Goal: Understand process/instructions

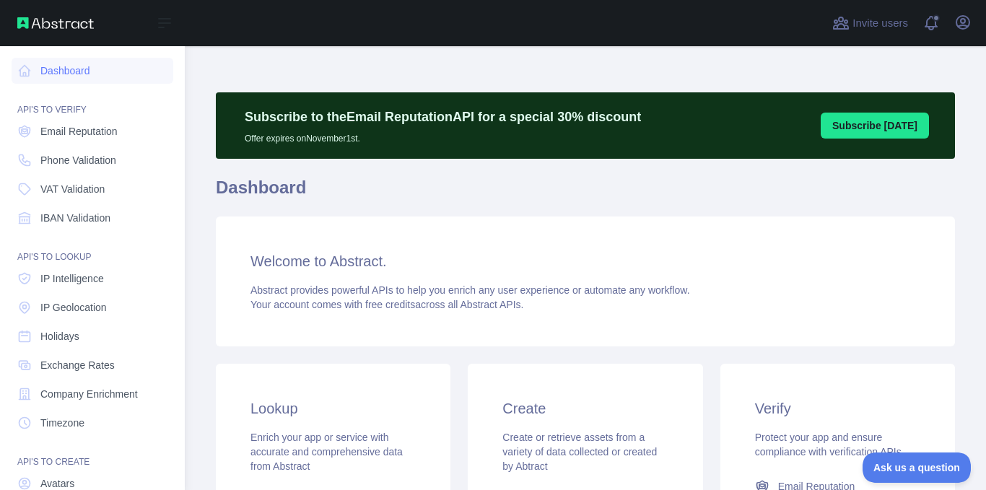
click at [75, 144] on nav "Dashboard API'S TO VERIFY Email Reputation Phone Validation VAT Validation IBAN…" at bounding box center [93, 314] width 162 height 537
click at [77, 137] on span "Email Reputation" at bounding box center [78, 131] width 77 height 14
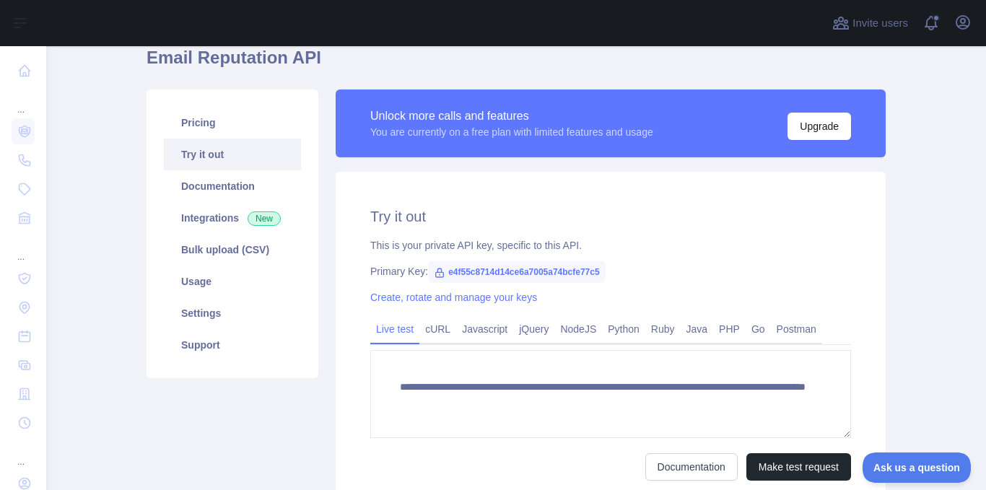
scroll to position [217, 0]
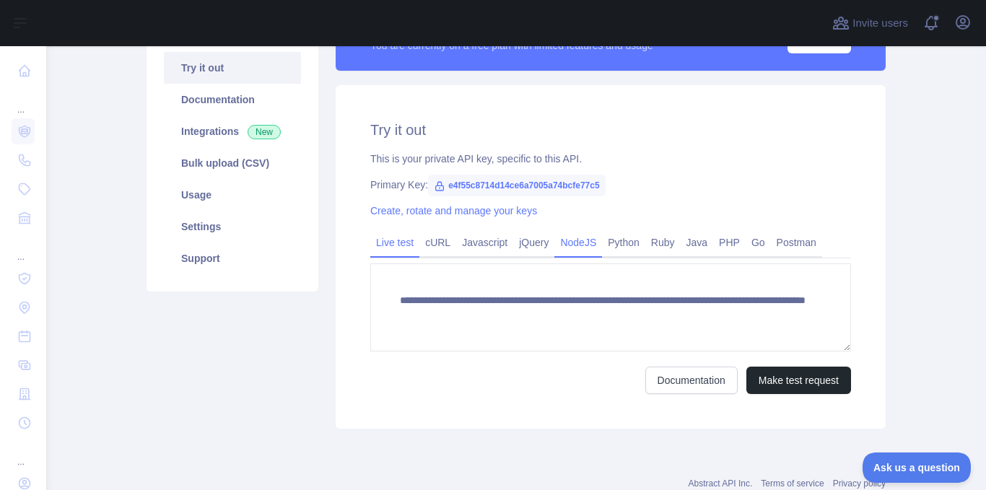
click at [573, 240] on link "NodeJS" at bounding box center [579, 242] width 48 height 23
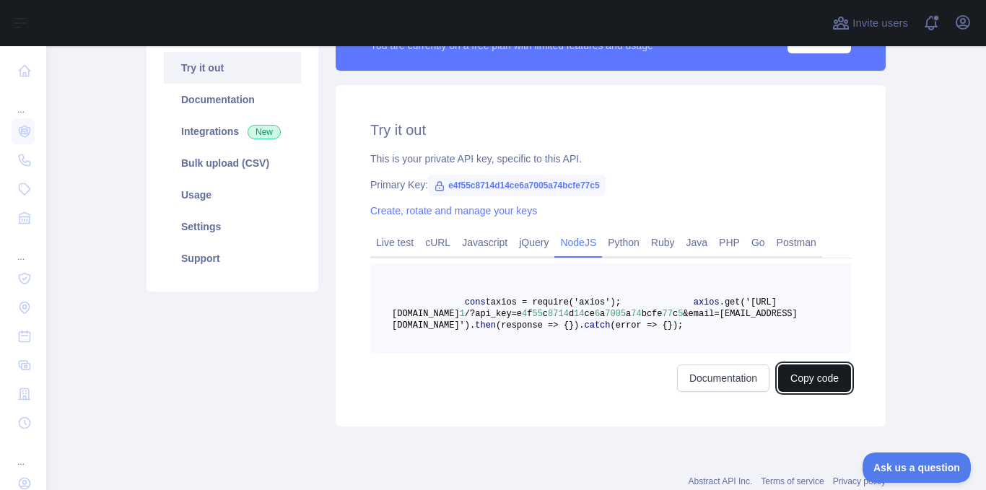
click at [801, 392] on button "Copy code" at bounding box center [814, 378] width 73 height 27
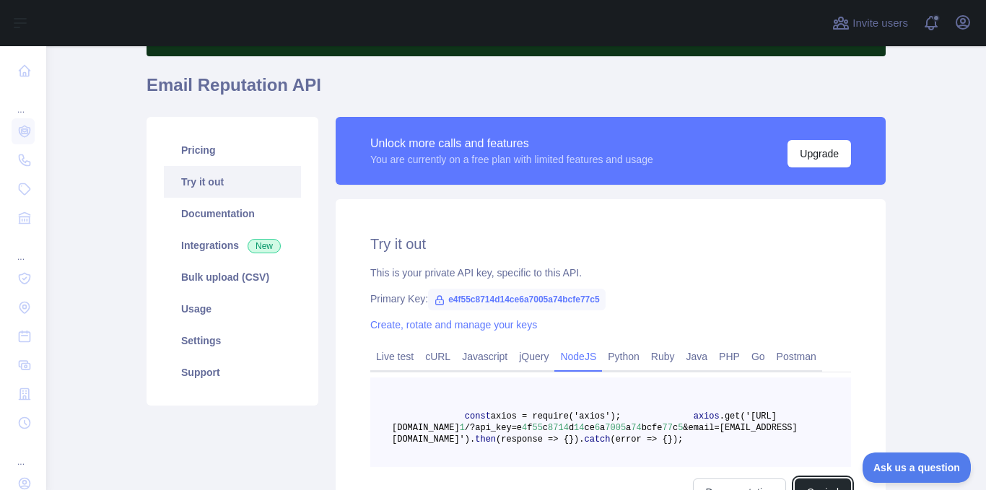
scroll to position [289, 0]
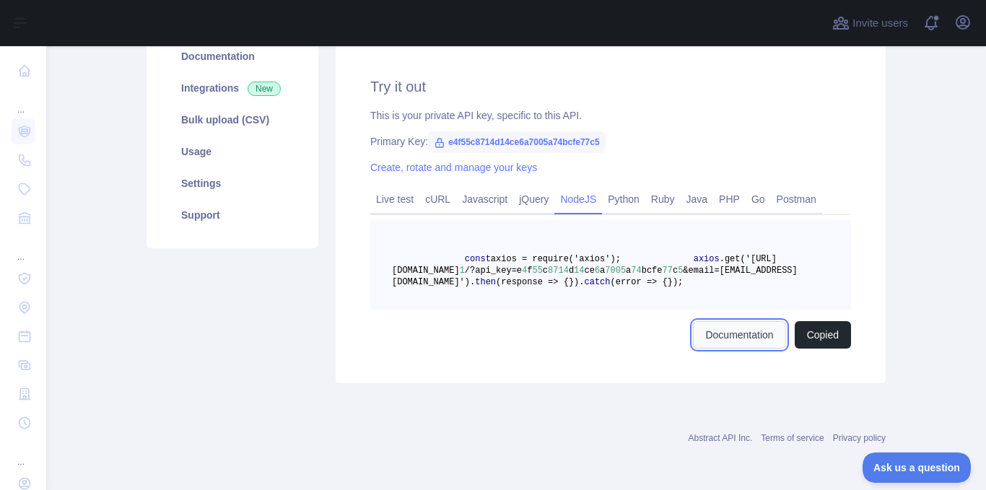
click at [708, 349] on link "Documentation" at bounding box center [739, 334] width 92 height 27
